Goal: Task Accomplishment & Management: Manage account settings

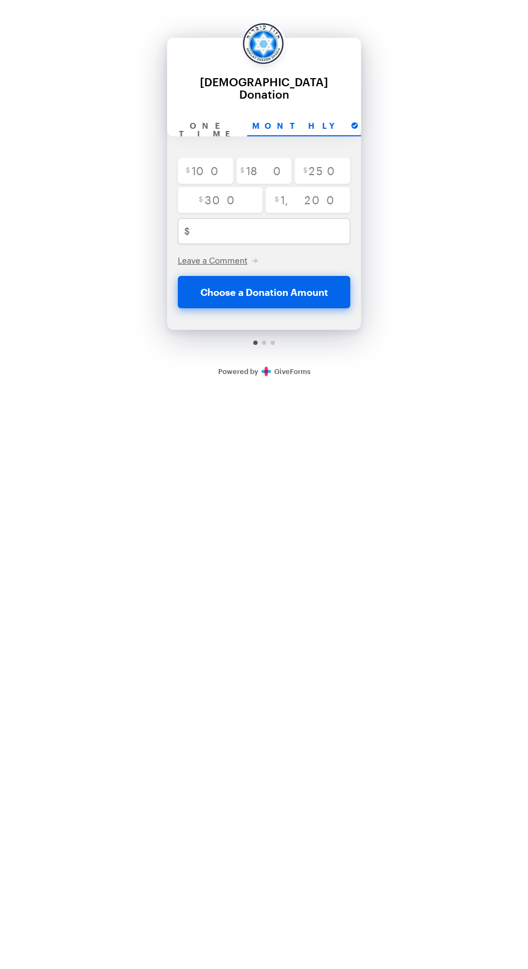
click at [277, 367] on link "Secure Donations Powered by GiveForms" at bounding box center [264, 371] width 92 height 9
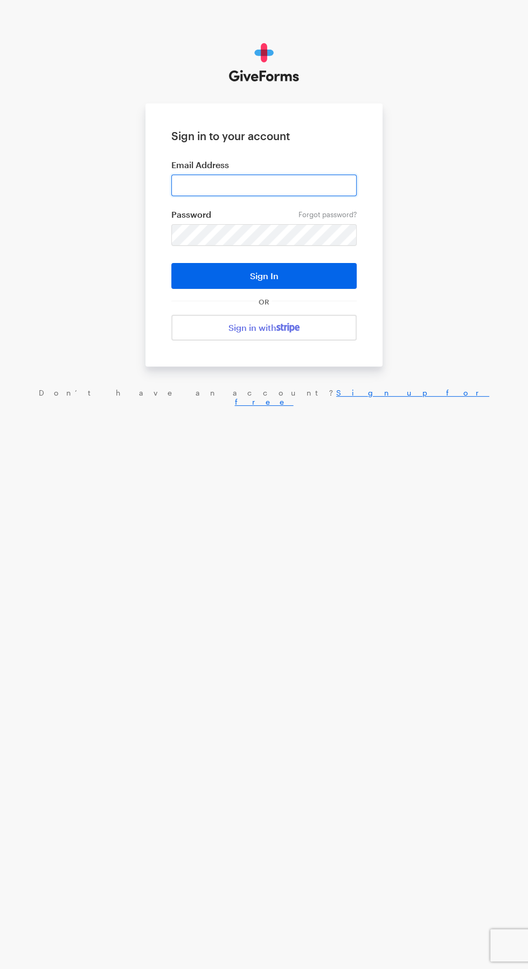
click at [280, 183] on input "email" at bounding box center [263, 186] width 185 height 22
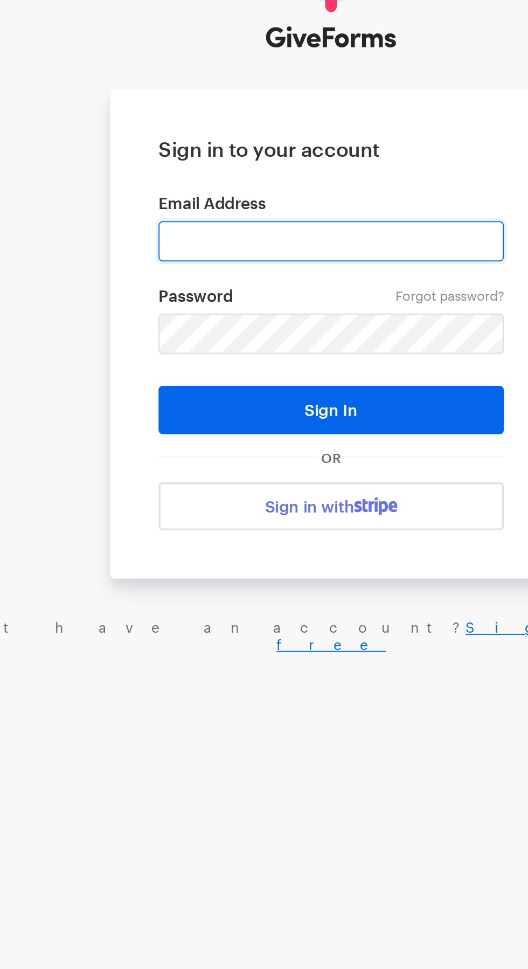
type input "morali1988@gmail.com"
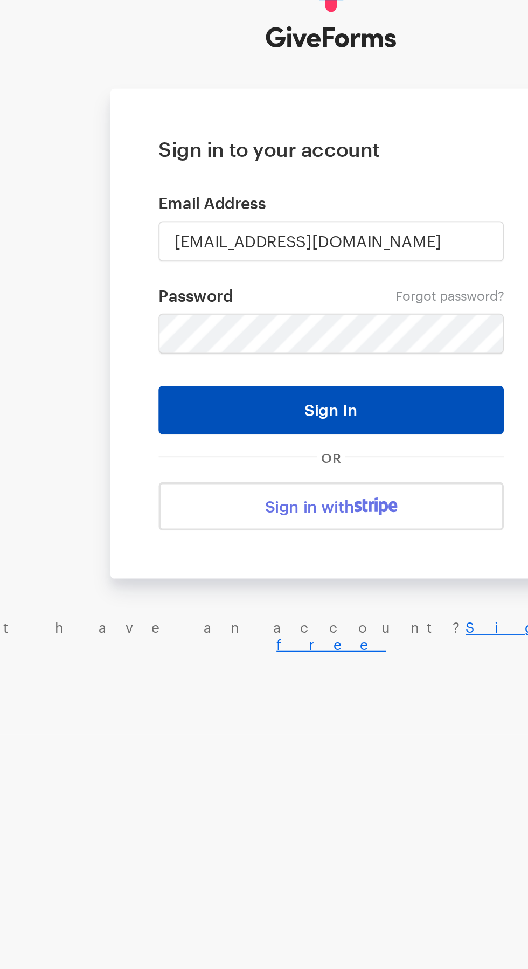
click at [311, 270] on button "Sign In" at bounding box center [263, 276] width 185 height 26
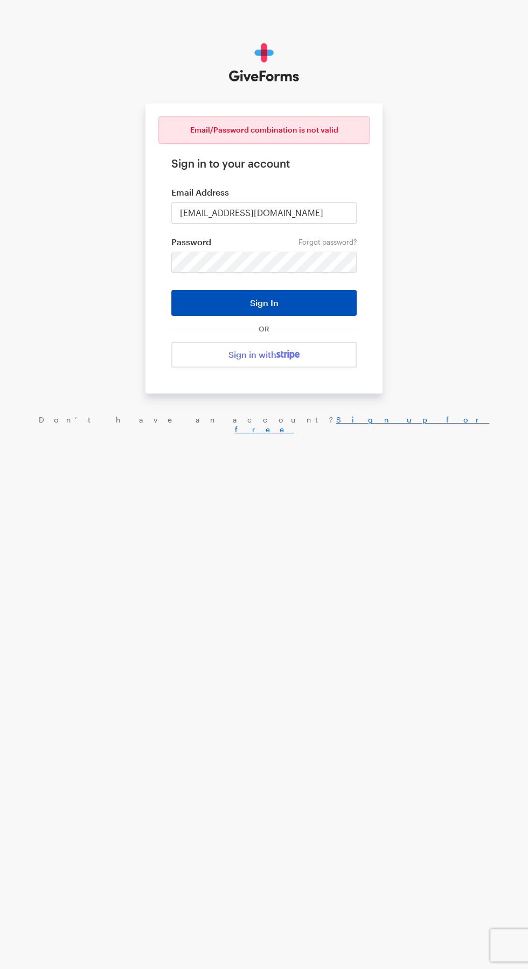
click at [211, 293] on button "Sign In" at bounding box center [263, 303] width 185 height 26
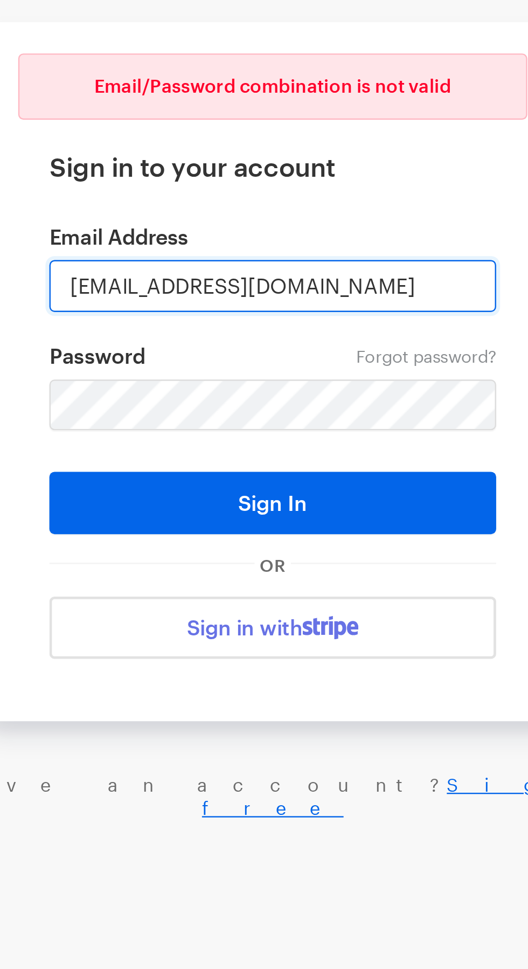
click at [181, 209] on input "[EMAIL_ADDRESS][DOMAIN_NAME]" at bounding box center [263, 213] width 185 height 22
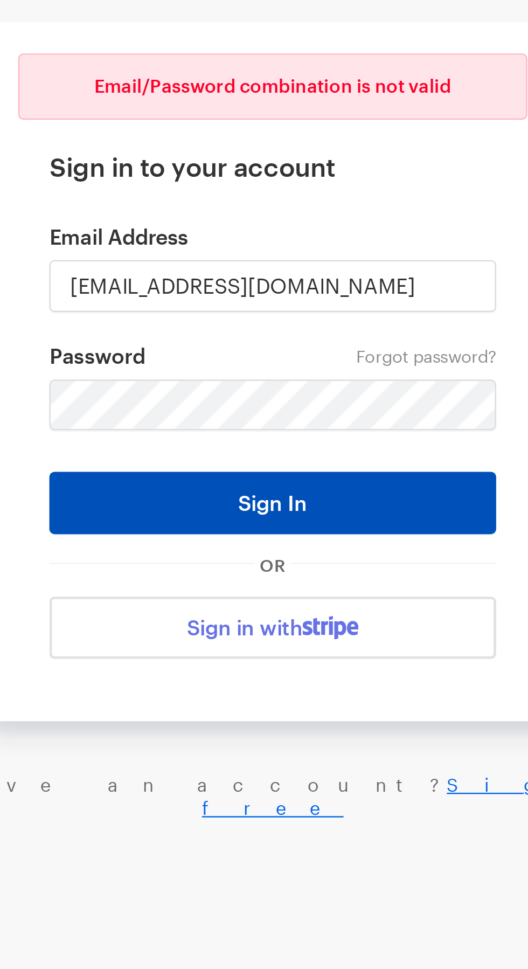
click at [196, 293] on button "Sign In" at bounding box center [263, 303] width 185 height 26
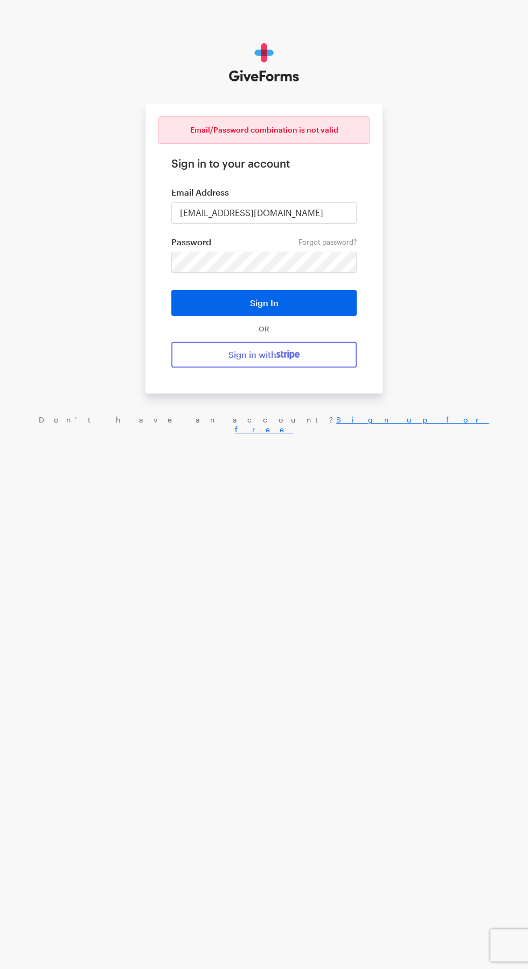
click at [298, 352] on img at bounding box center [287, 355] width 23 height 10
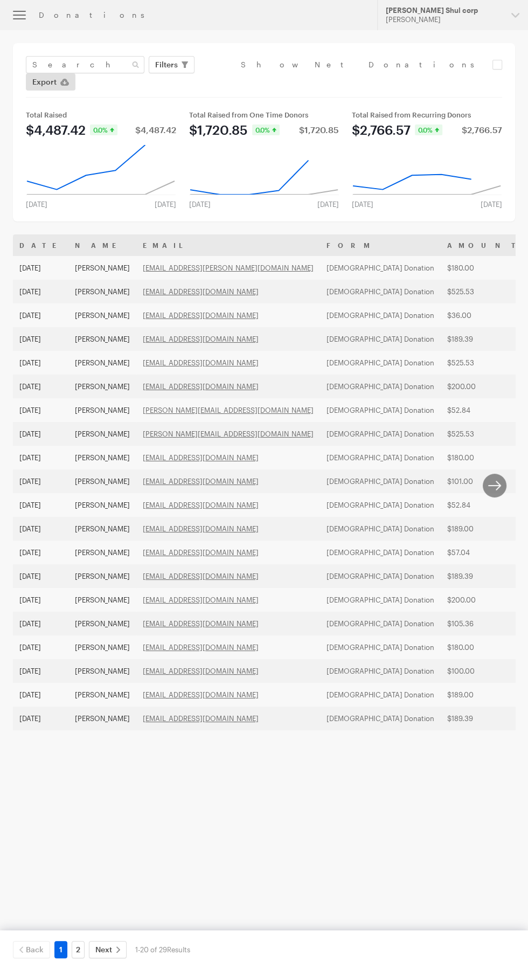
click at [20, 16] on icon "button" at bounding box center [19, 15] width 13 height 1
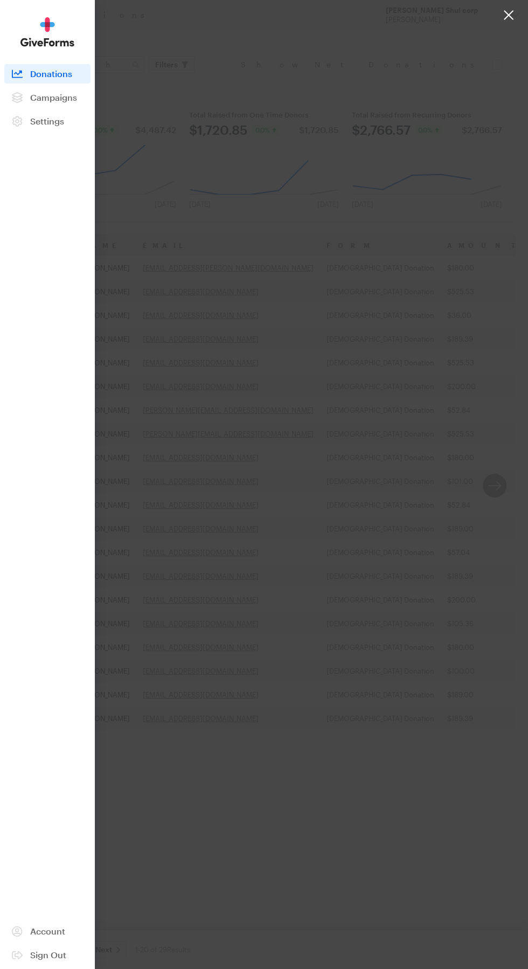
click at [214, 71] on div at bounding box center [264, 484] width 528 height 969
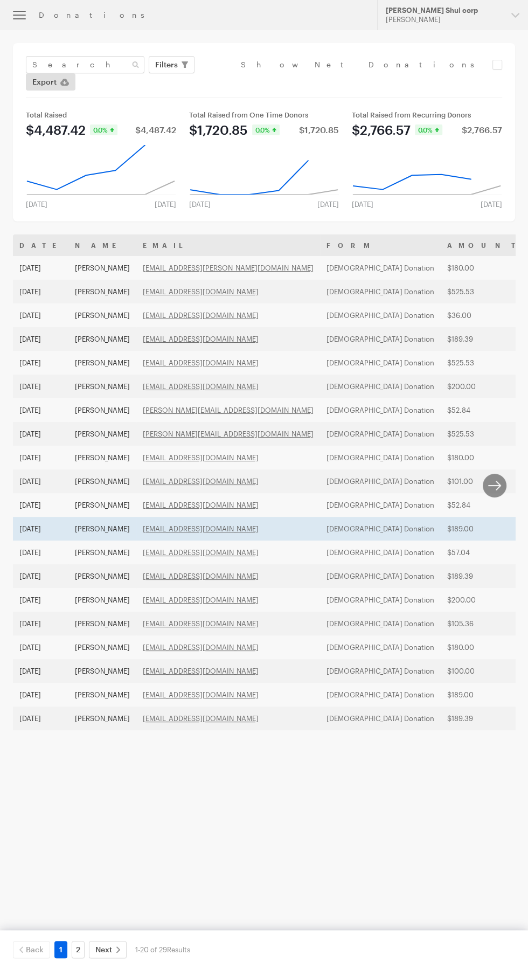
click at [43, 517] on td "[DATE]" at bounding box center [40, 529] width 55 height 24
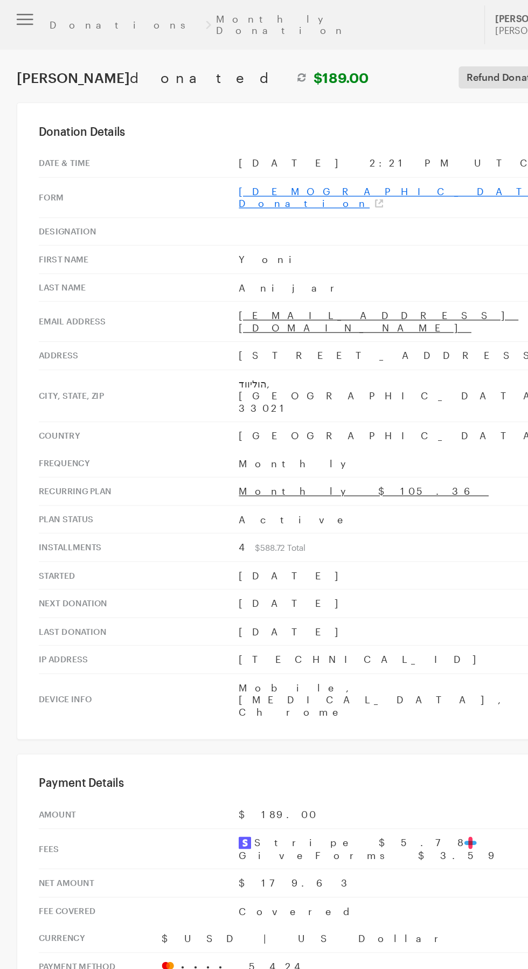
click at [235, 144] on link "[DEMOGRAPHIC_DATA] Donation" at bounding box center [318, 153] width 264 height 19
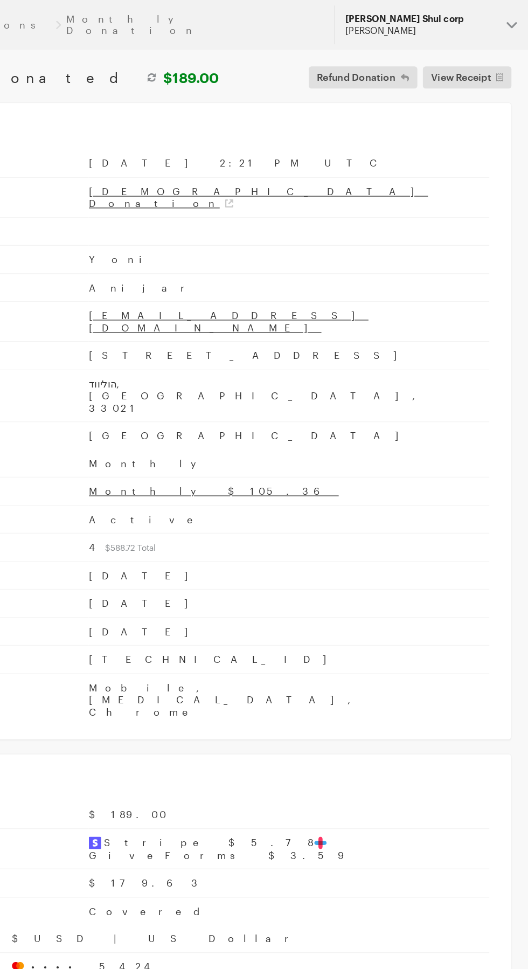
click at [513, 22] on button "Letoile Shul corp DROR Morali" at bounding box center [452, 19] width 151 height 30
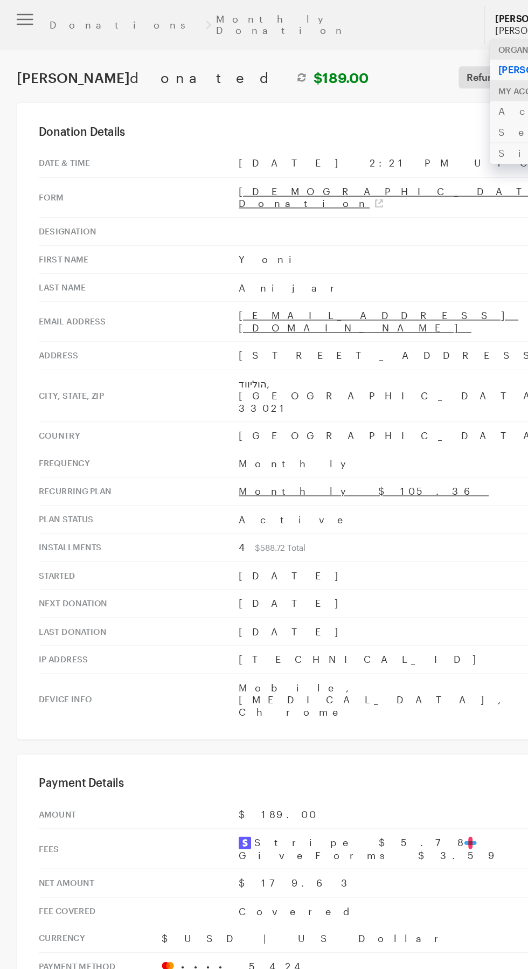
click at [26, 10] on button "button" at bounding box center [19, 15] width 39 height 30
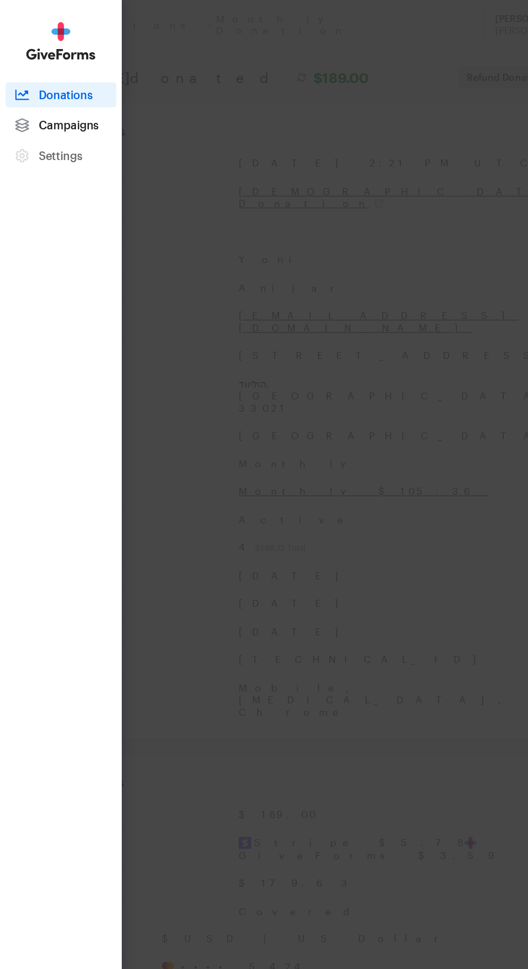
click at [62, 98] on span "Campaigns" at bounding box center [53, 97] width 47 height 10
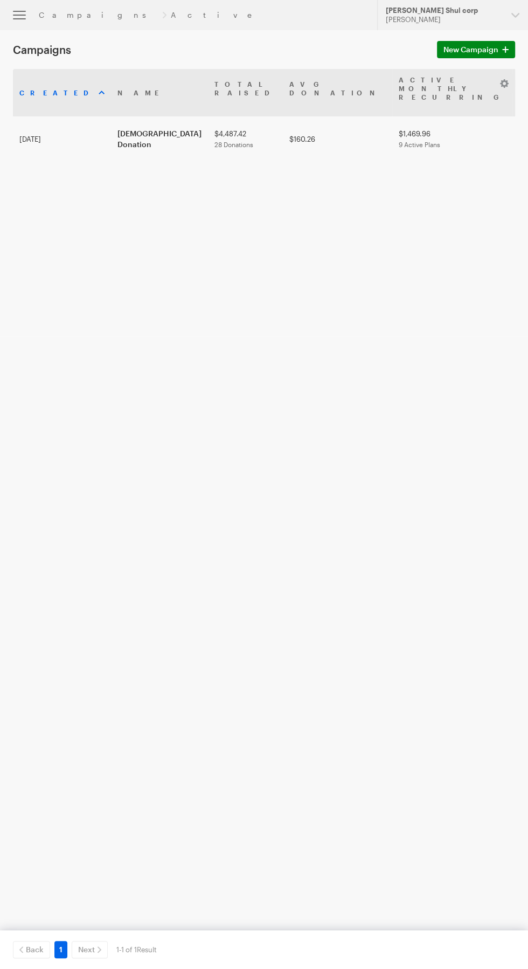
click at [30, 23] on button "button" at bounding box center [19, 15] width 39 height 30
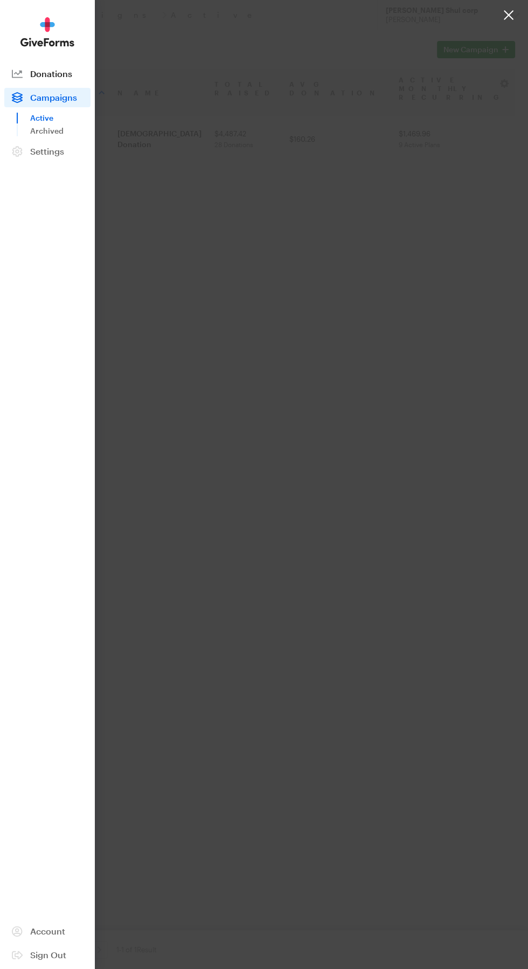
click at [52, 74] on span "Donations" at bounding box center [51, 73] width 42 height 10
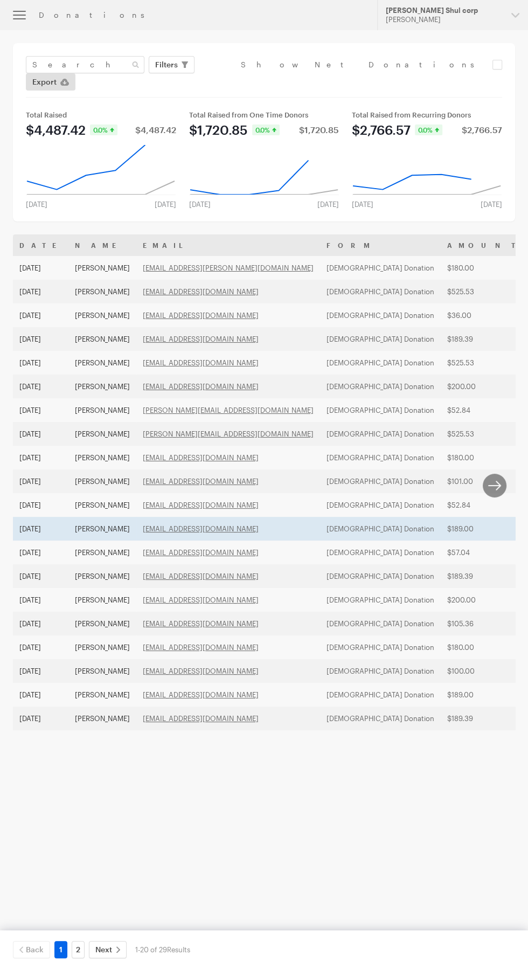
click at [321, 517] on td "[DEMOGRAPHIC_DATA] Donation" at bounding box center [380, 529] width 121 height 24
